Goal: Navigation & Orientation: Find specific page/section

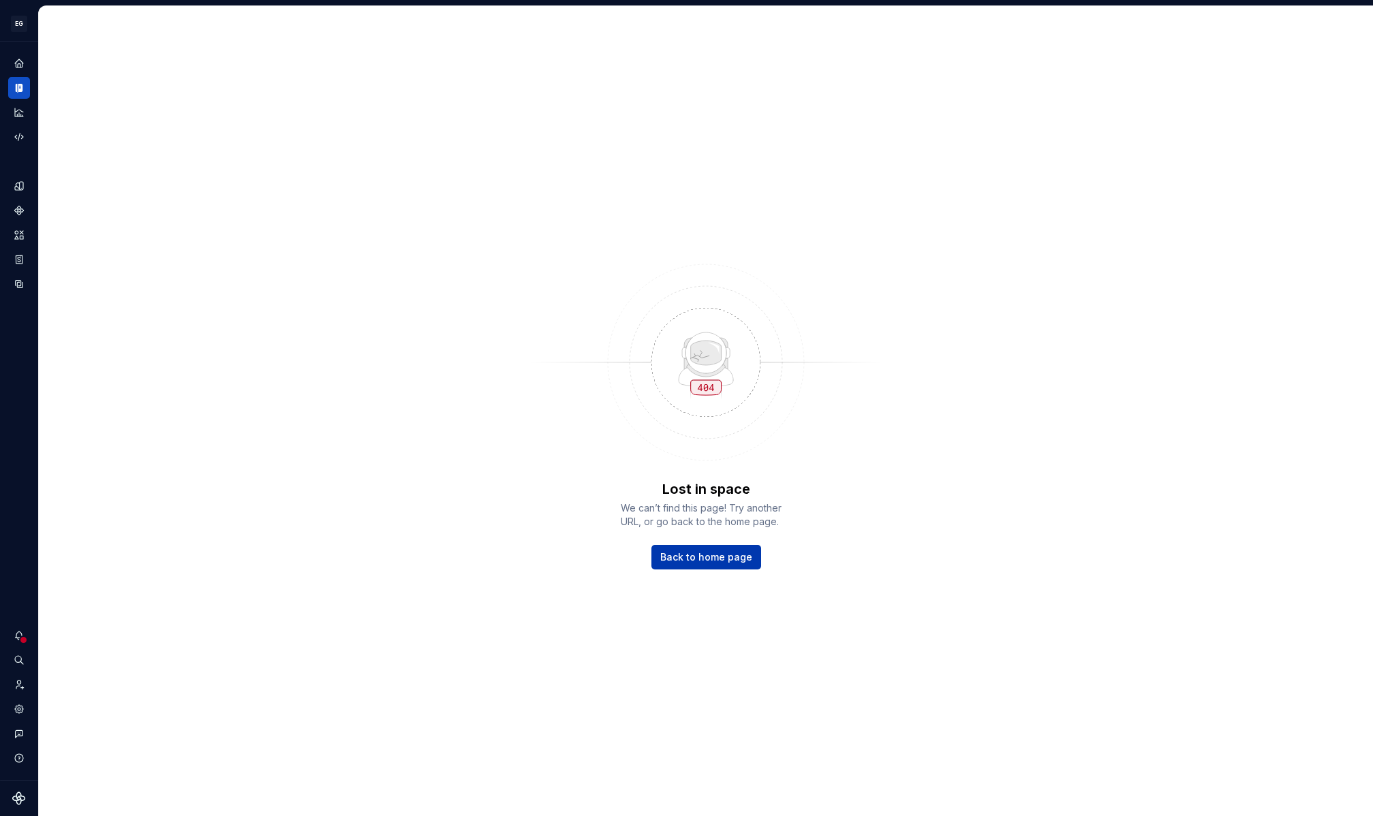
click at [719, 561] on span "Back to home page" at bounding box center [706, 557] width 92 height 14
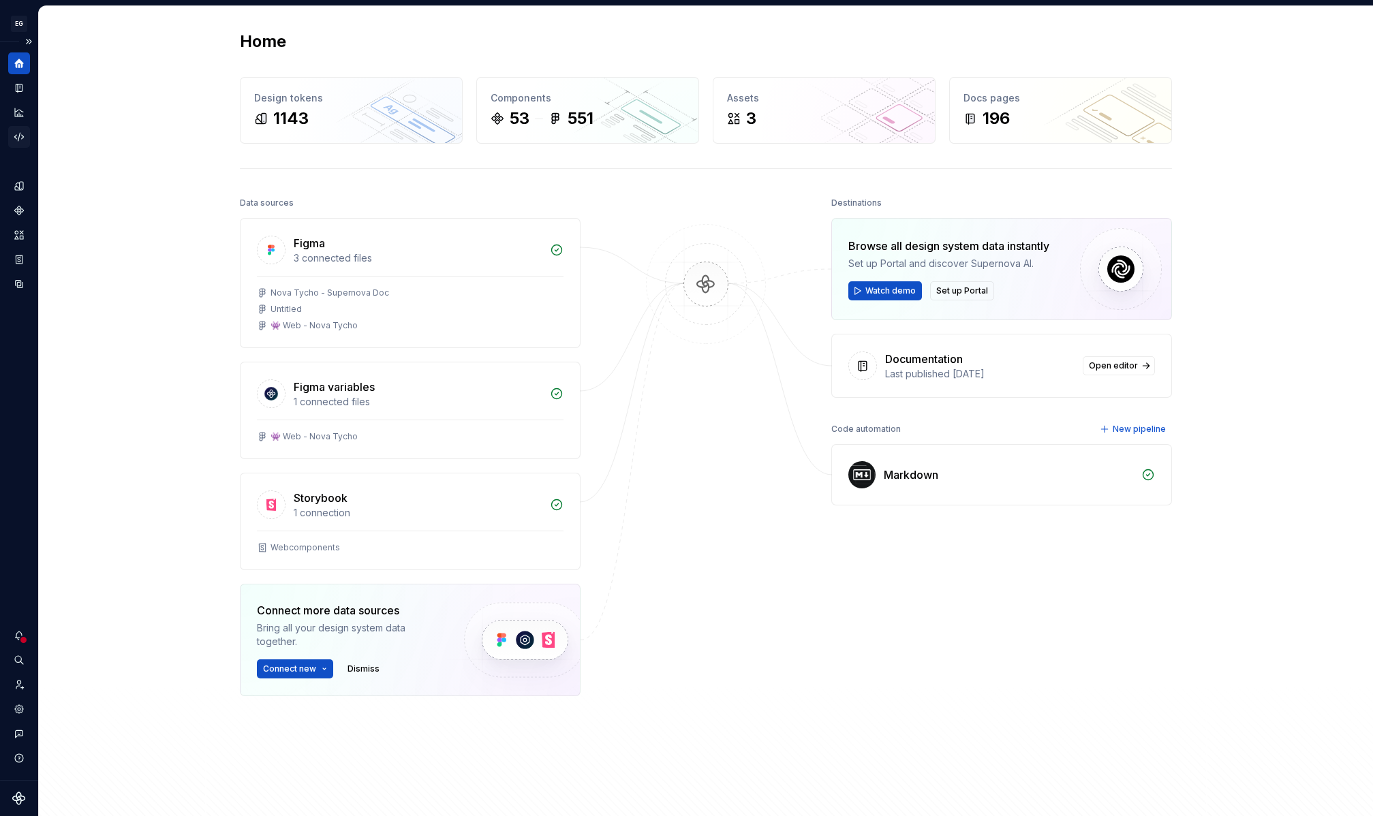
click at [22, 133] on icon "Code automation" at bounding box center [19, 137] width 12 height 12
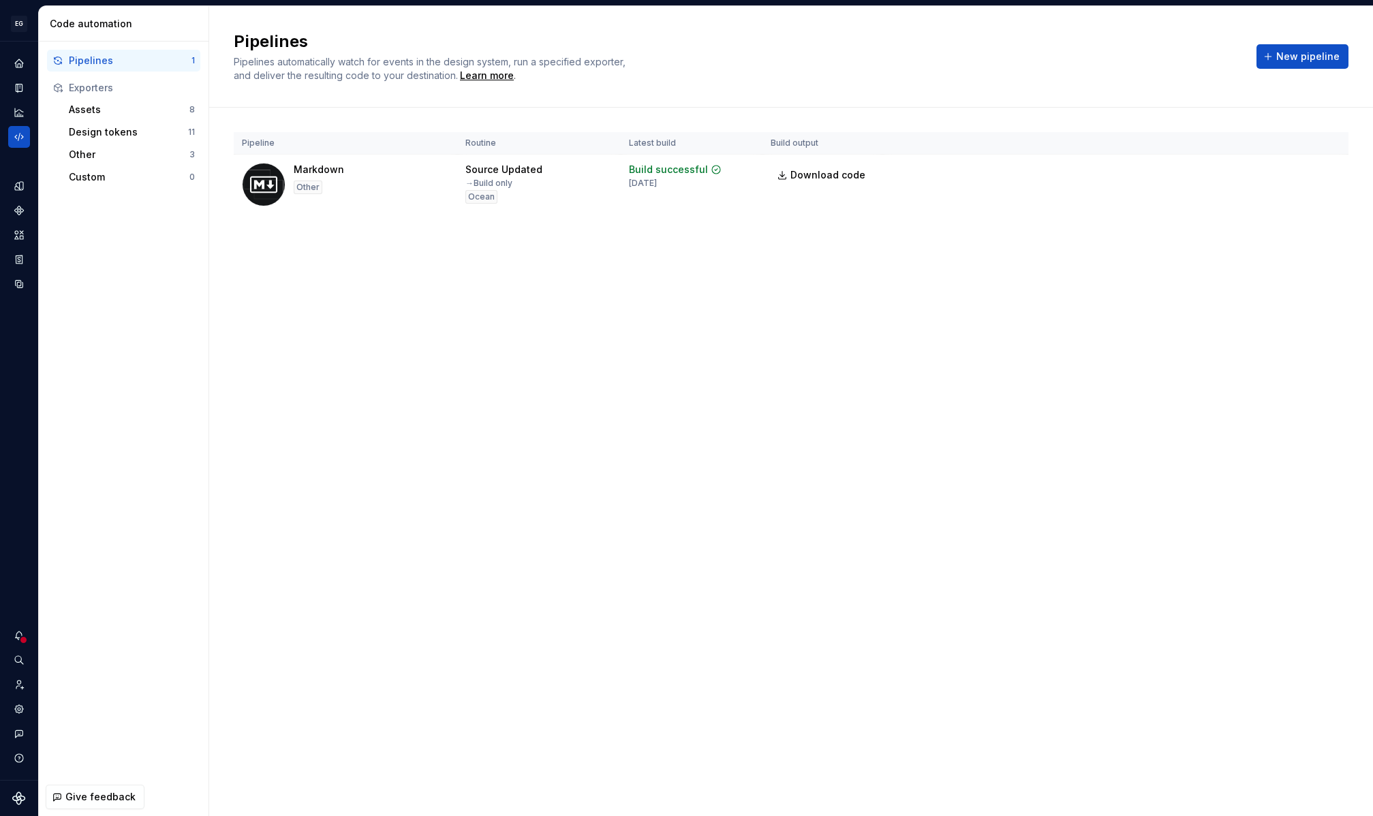
click at [924, 365] on div "Pipelines Pipelines automatically watch for events in the design system, run a …" at bounding box center [790, 411] width 1163 height 810
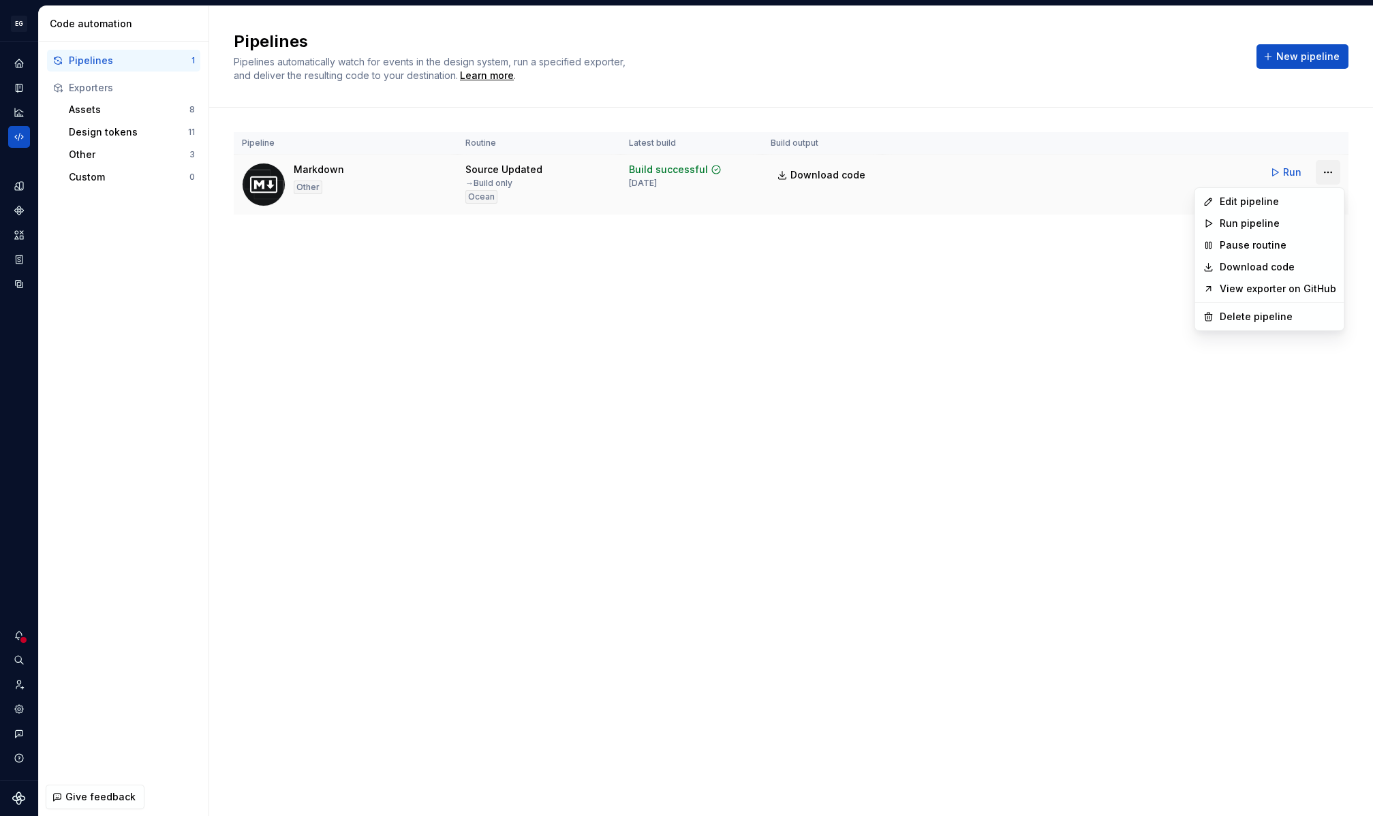
click at [1330, 170] on html "EG Nova Tycho AA Design system data Code automation Pipelines 1 Exporters Asset…" at bounding box center [686, 408] width 1373 height 816
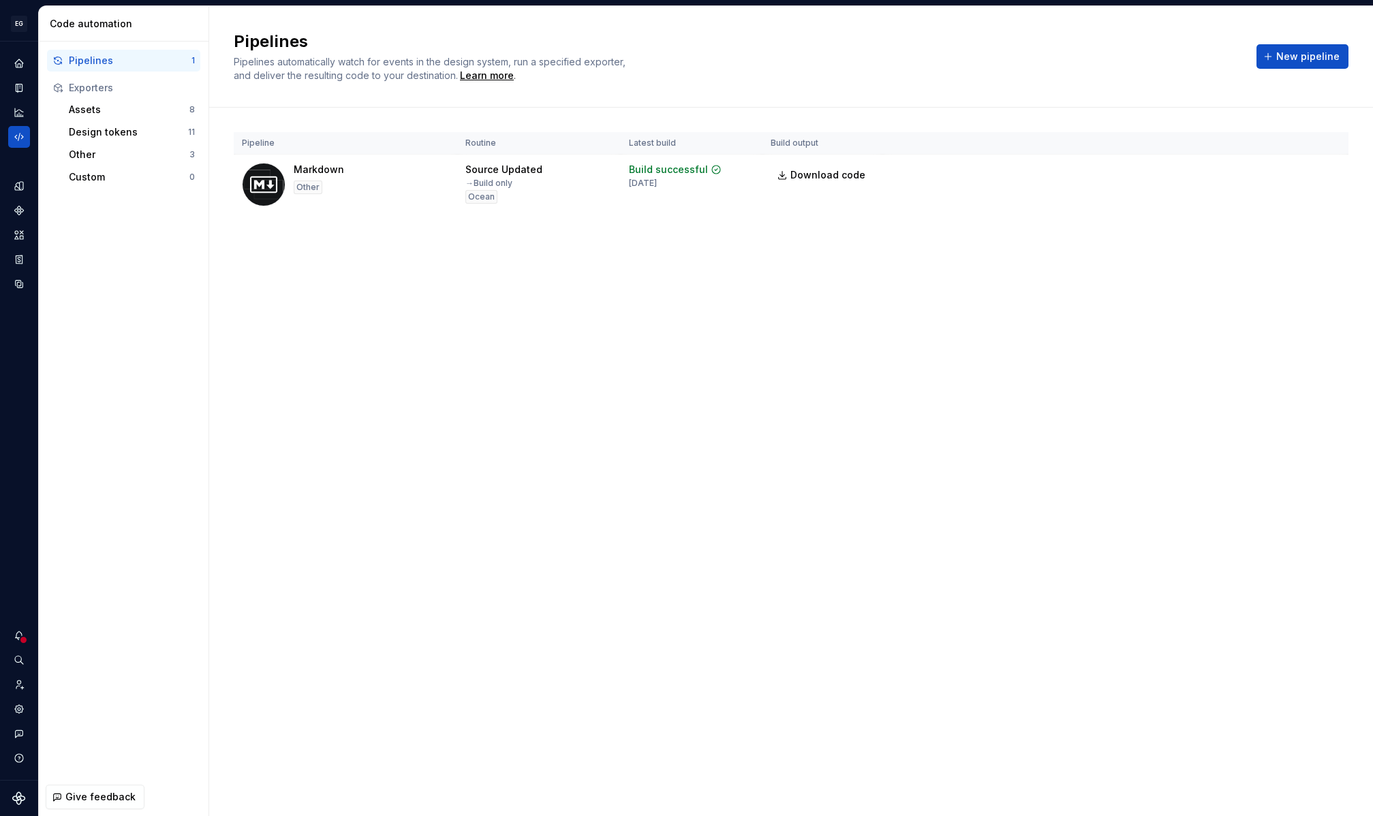
click at [900, 330] on html "EG Nova Tycho AA Design system data Code automation Pipelines 1 Exporters Asset…" at bounding box center [686, 408] width 1373 height 816
click at [110, 136] on div "Design tokens" at bounding box center [128, 132] width 119 height 14
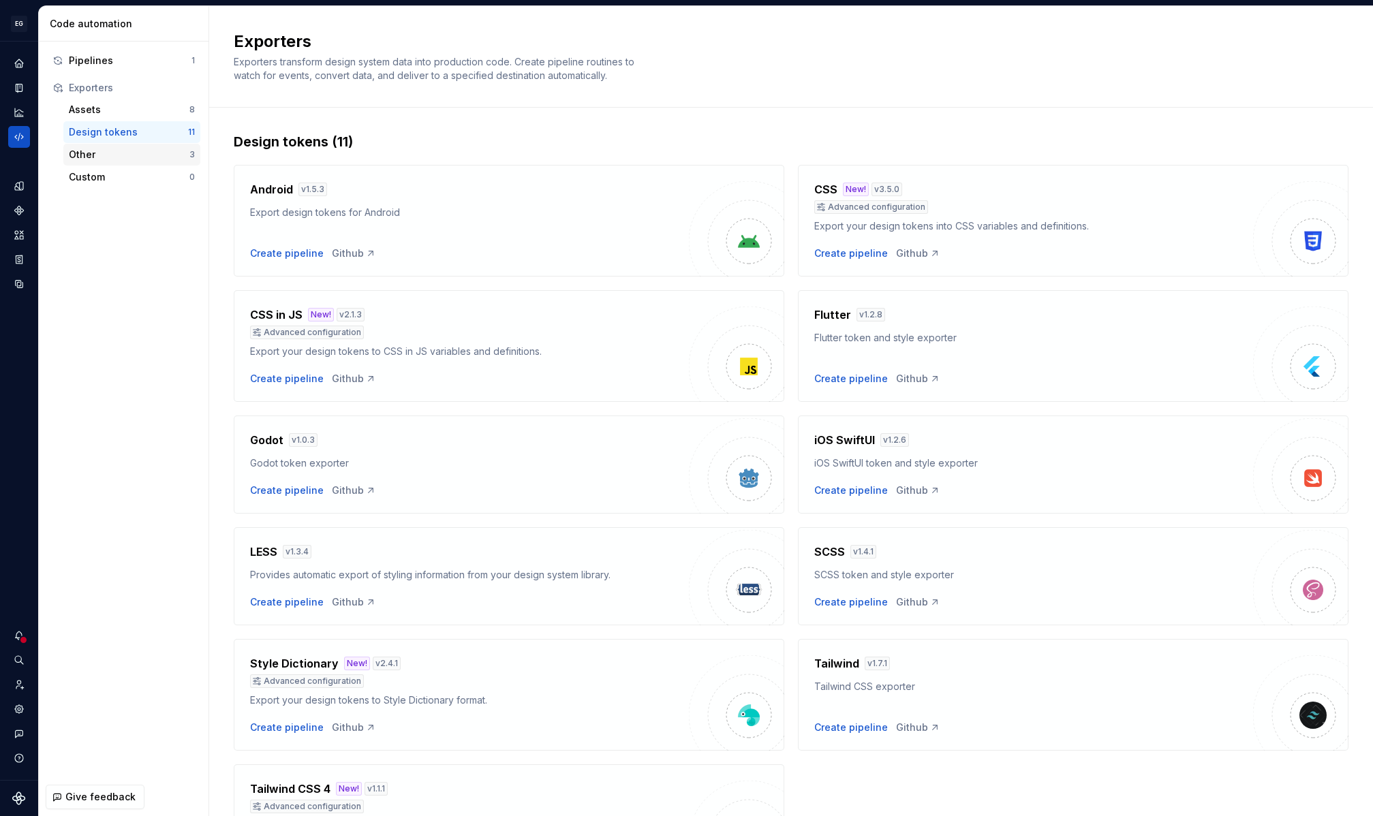
click at [118, 155] on div "Other" at bounding box center [129, 155] width 121 height 14
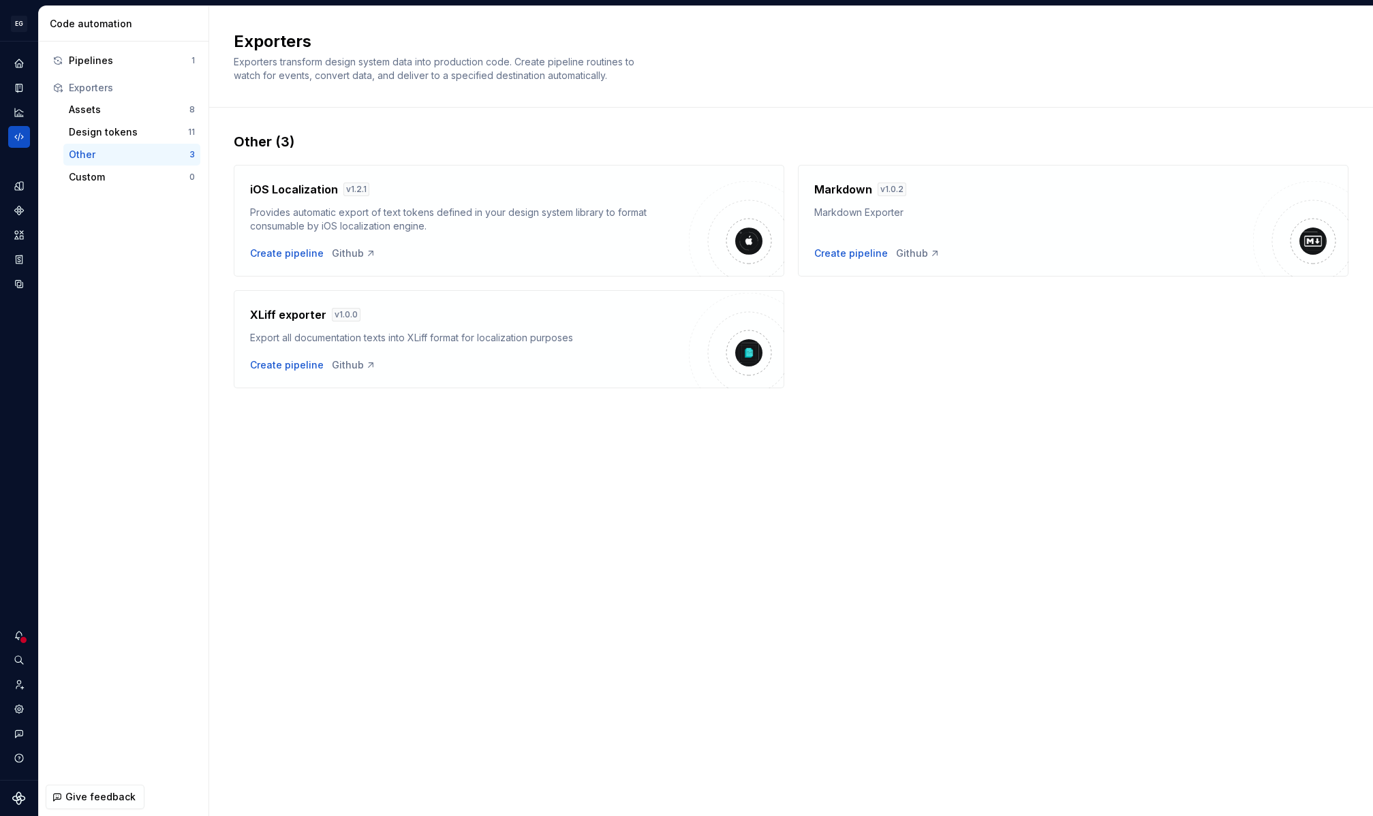
click at [660, 576] on div "Exporters Exporters transform design system data into production code. Create p…" at bounding box center [790, 411] width 1163 height 810
click at [106, 179] on div "Custom" at bounding box center [129, 177] width 121 height 14
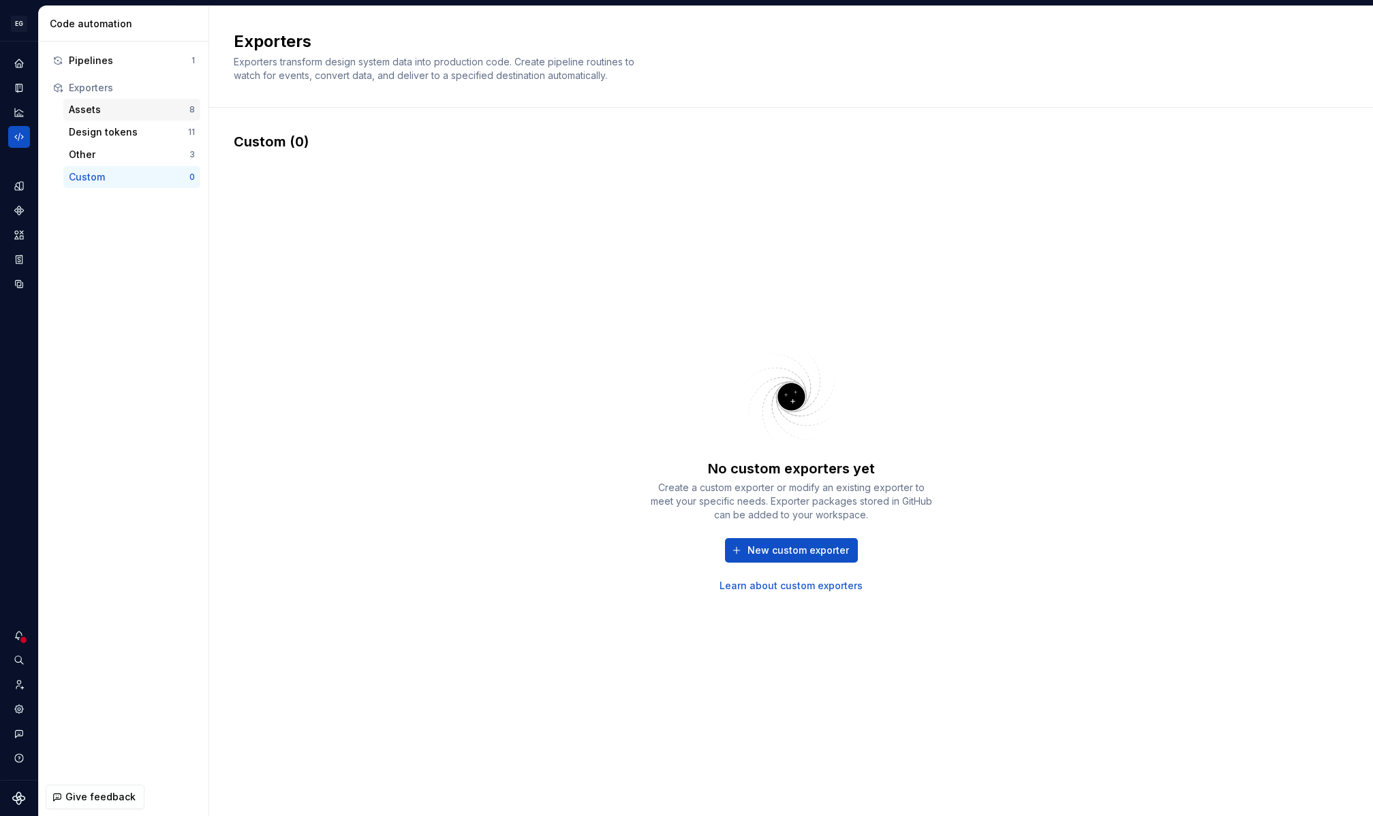
click at [111, 110] on div "Assets" at bounding box center [129, 110] width 121 height 14
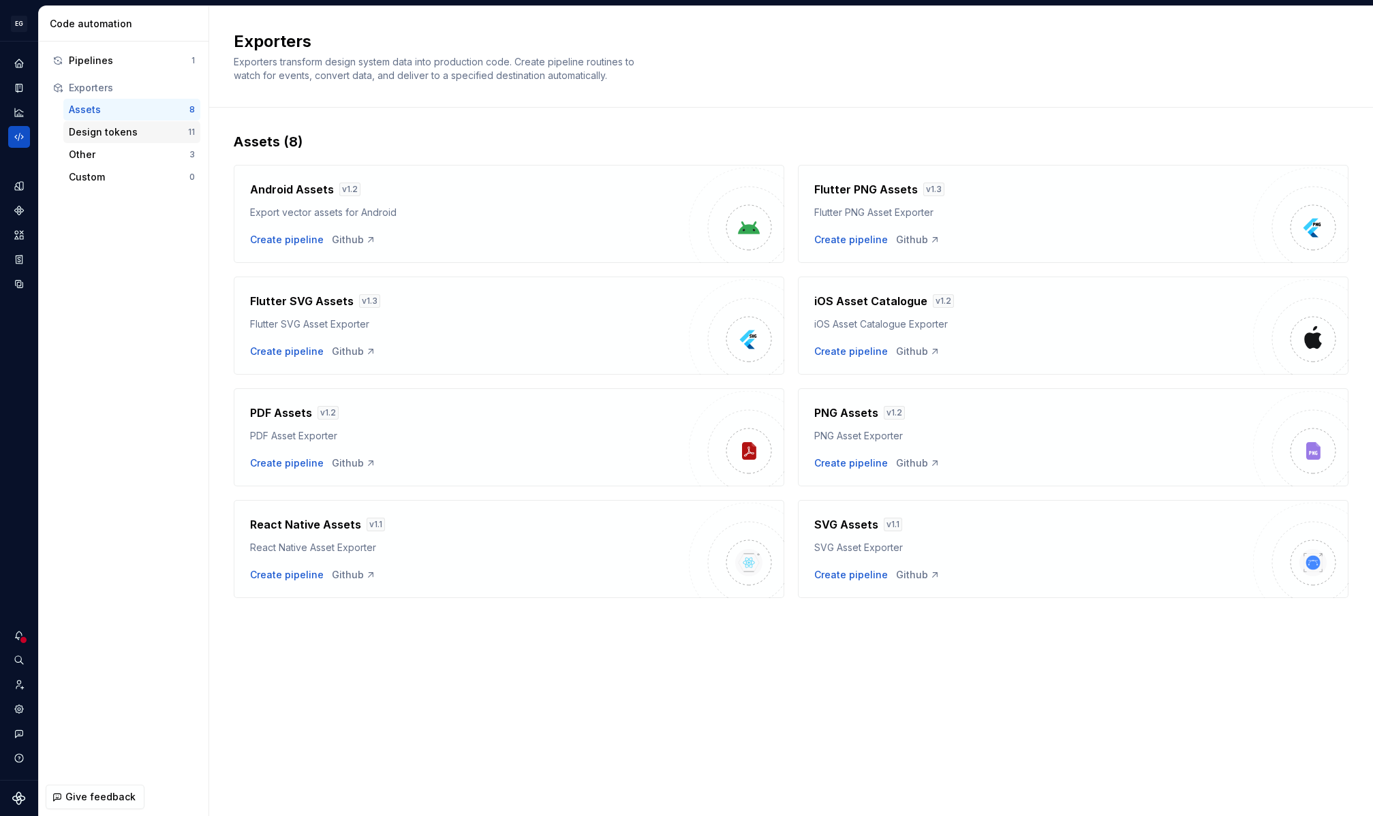
click at [134, 127] on div "Design tokens" at bounding box center [128, 132] width 119 height 14
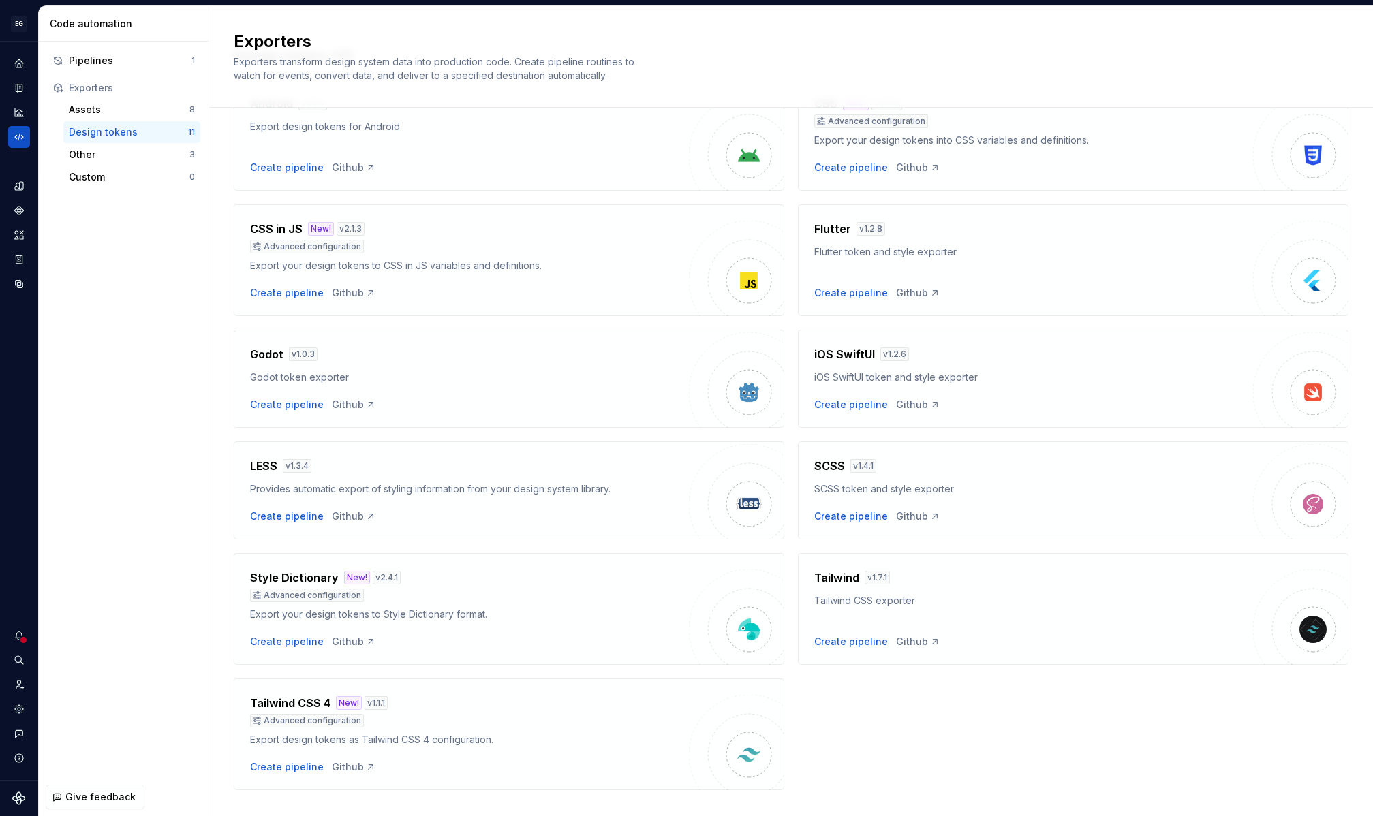
scroll to position [112, 0]
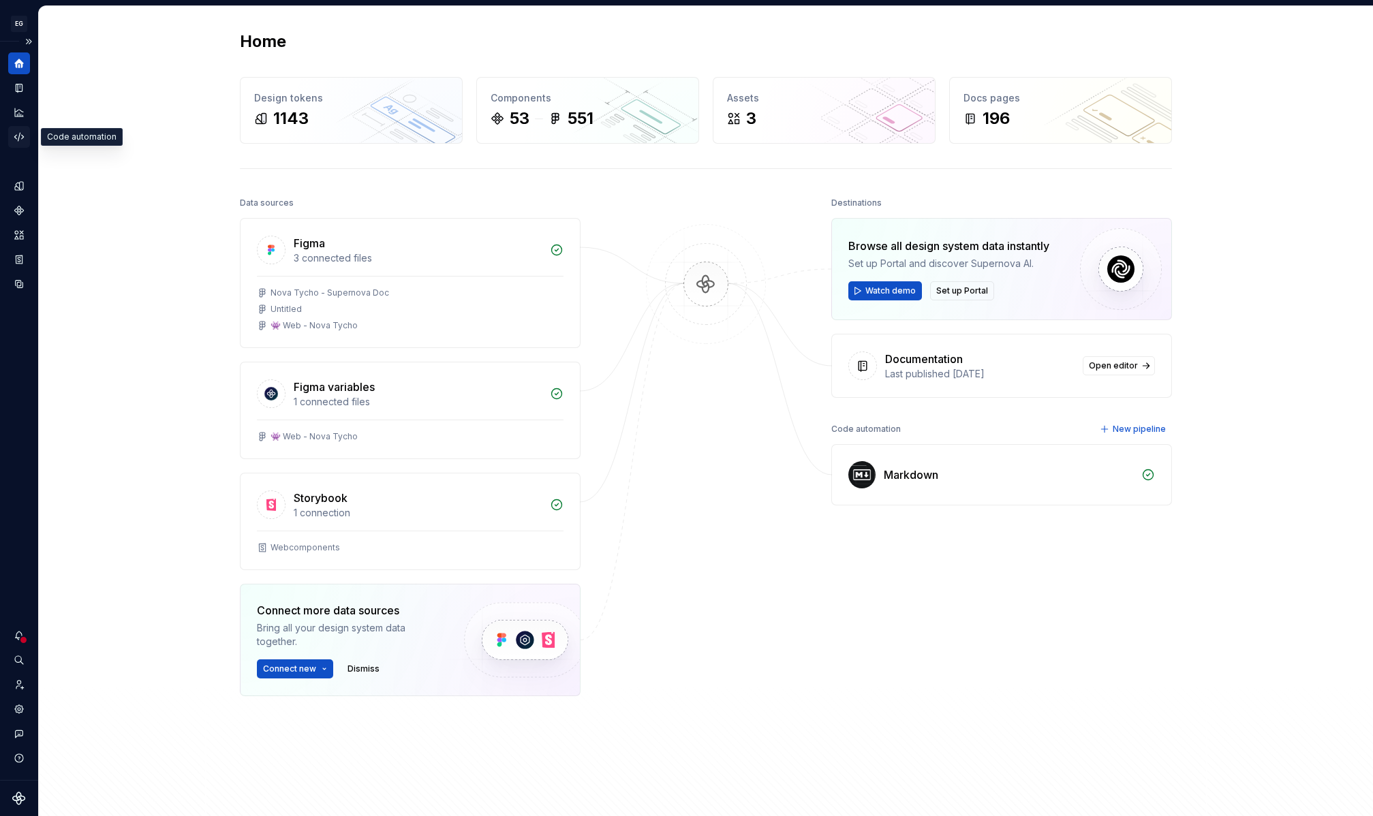
click at [20, 134] on icon "Code automation" at bounding box center [19, 137] width 12 height 12
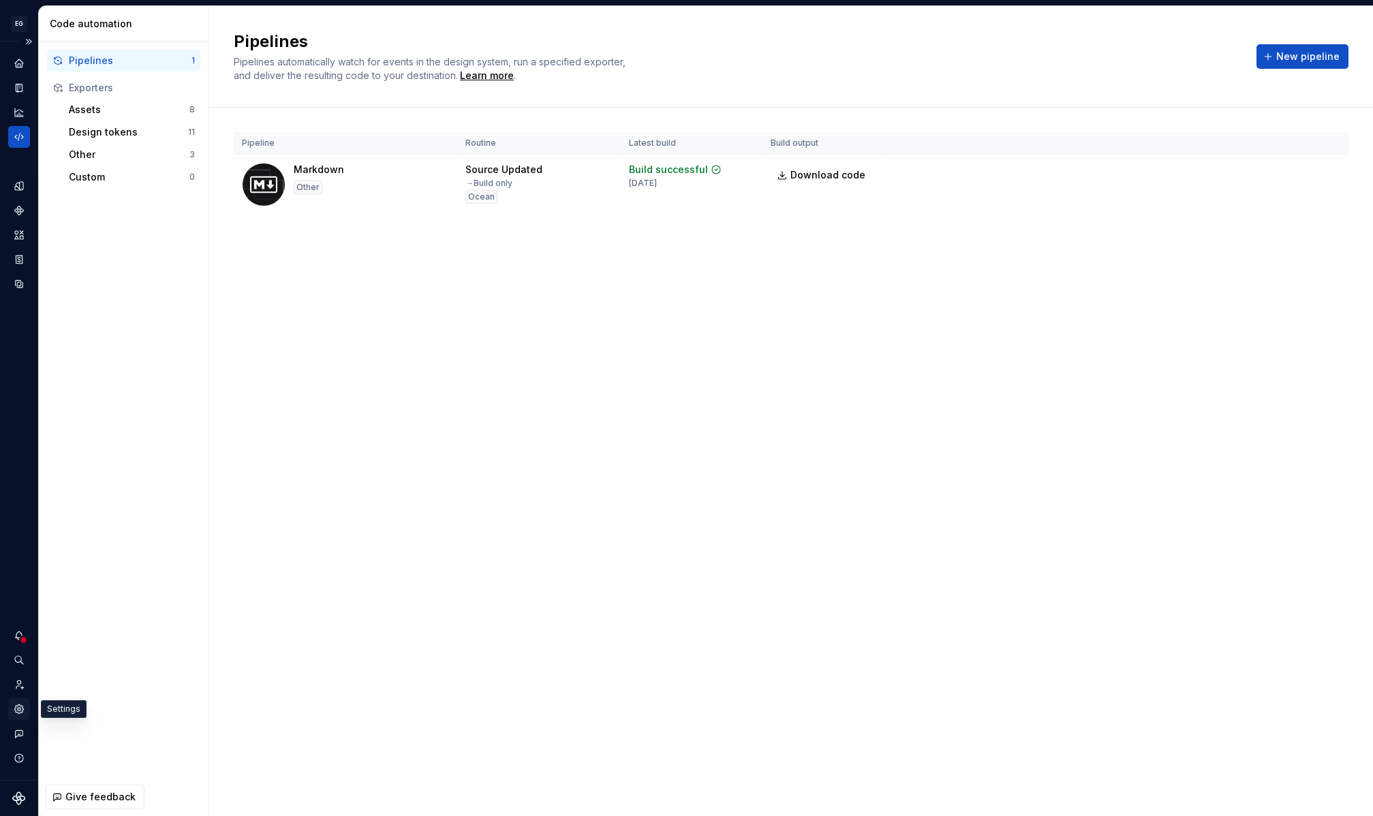
click at [18, 709] on icon "Settings" at bounding box center [19, 709] width 3 height 3
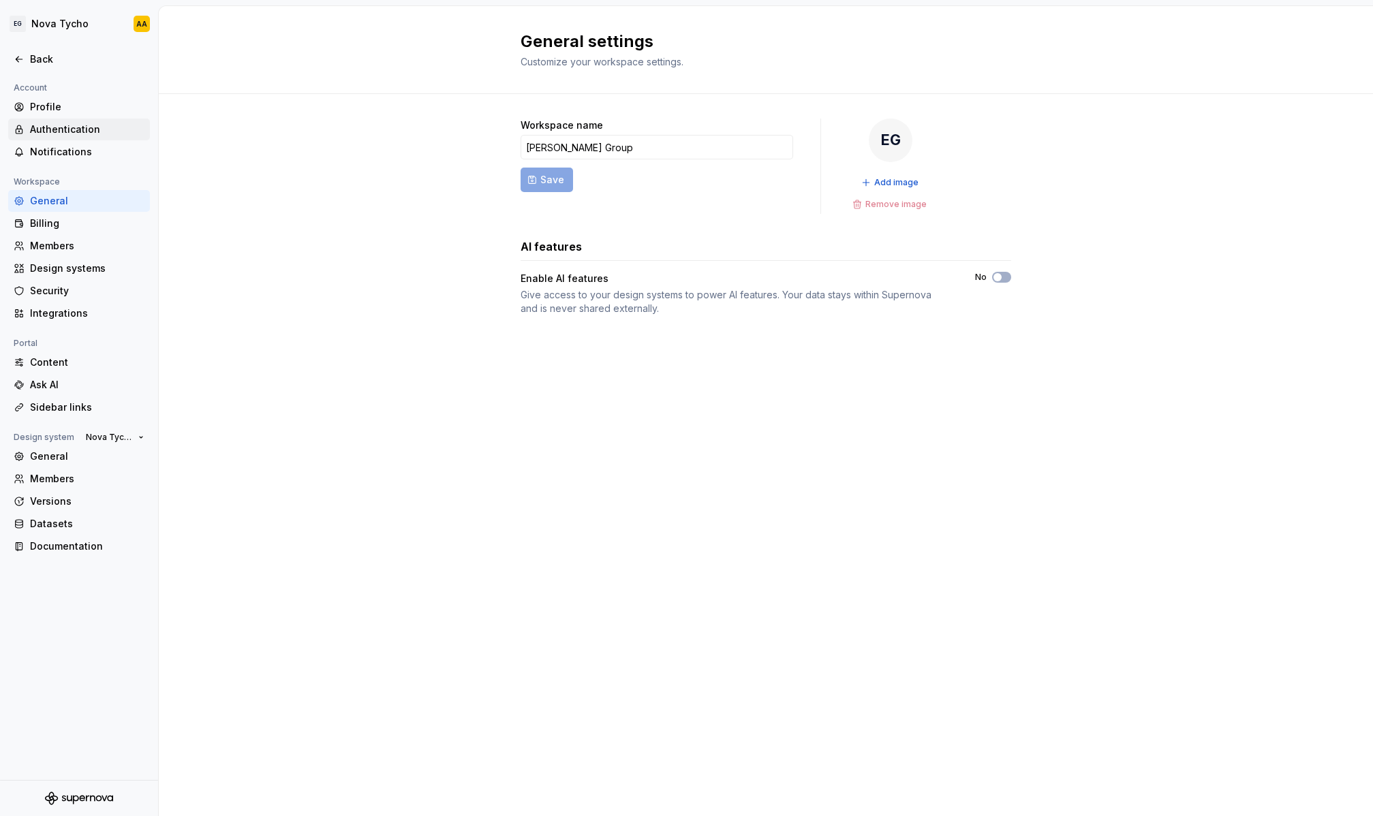
click at [77, 129] on div "Authentication" at bounding box center [87, 130] width 114 height 14
